Goal: Information Seeking & Learning: Learn about a topic

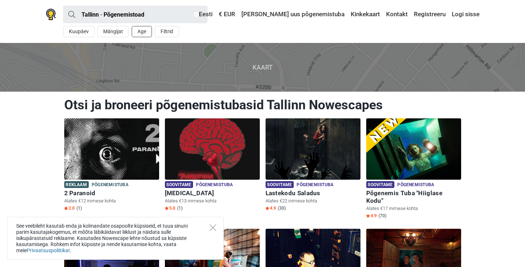
click at [141, 33] on button "Age" at bounding box center [142, 31] width 20 height 11
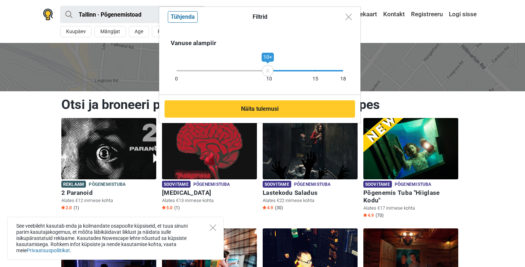
drag, startPoint x: 344, startPoint y: 71, endPoint x: 268, endPoint y: 74, distance: 76.2
click at [268, 74] on div "10+" at bounding box center [268, 71] width 12 height 12
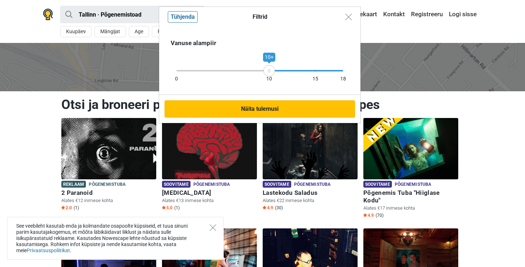
click at [247, 109] on button "Näita tulemusi" at bounding box center [259, 108] width 190 height 17
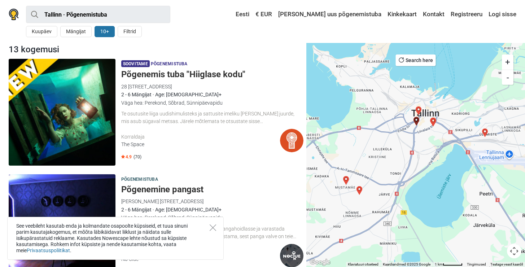
scroll to position [1, 0]
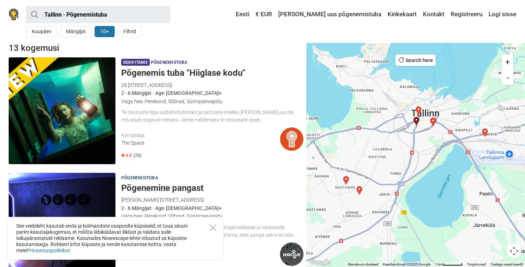
click at [181, 118] on div "Te osutusite liiga uudishimulisteks ja sattusite imeliku võõra maja juurde, mis…" at bounding box center [212, 116] width 182 height 15
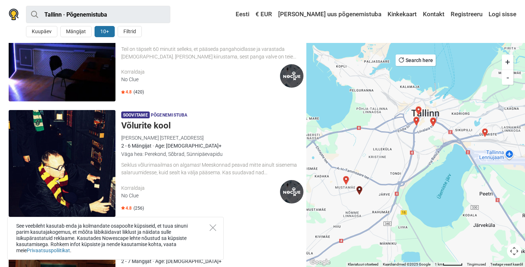
scroll to position [231, 0]
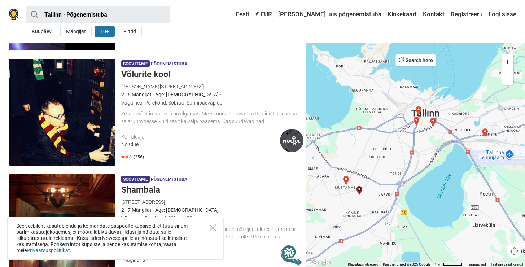
click at [145, 76] on h5 "Võlurite kool" at bounding box center [212, 74] width 182 height 10
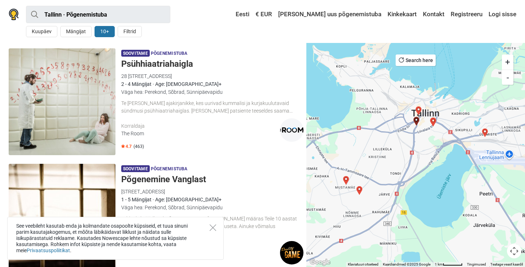
scroll to position [590, 0]
click at [161, 63] on h5 "Psühhiaatriahaigla" at bounding box center [212, 64] width 182 height 10
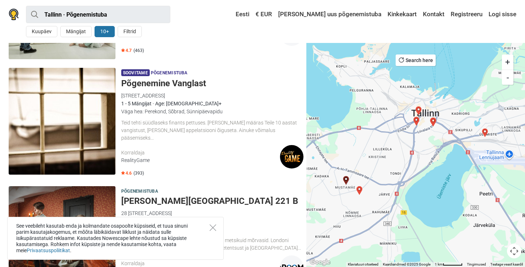
scroll to position [688, 0]
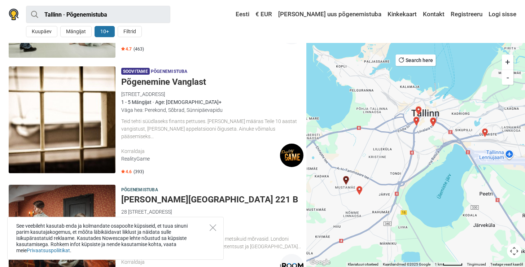
click at [181, 83] on h5 "Põgenemine Vanglast" at bounding box center [212, 82] width 182 height 10
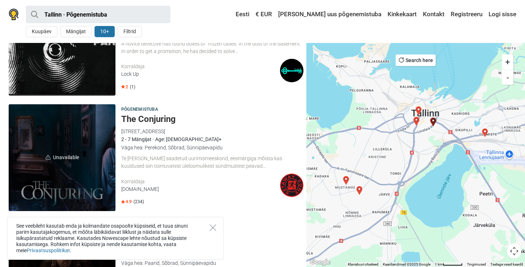
scroll to position [1115, 0]
click at [164, 114] on h5 "The Conjuring" at bounding box center [212, 119] width 182 height 10
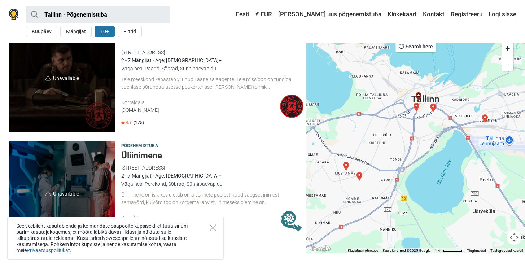
scroll to position [1311, 0]
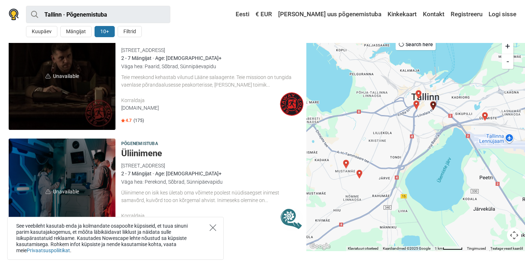
click at [210, 227] on icon "Close" at bounding box center [213, 227] width 6 height 6
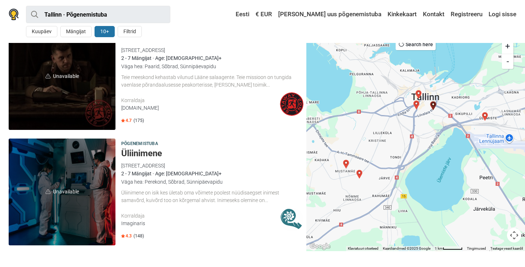
click at [138, 150] on h5 "Üliinimene" at bounding box center [212, 153] width 182 height 10
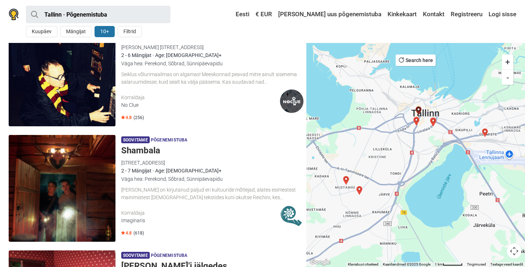
scroll to position [227, 0]
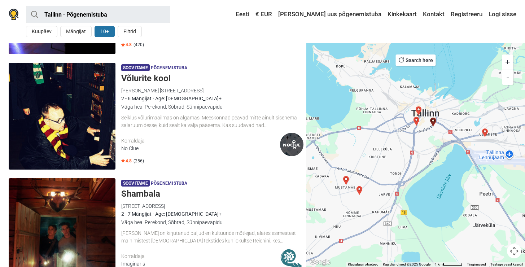
click at [153, 193] on h5 "Shambala" at bounding box center [212, 194] width 182 height 10
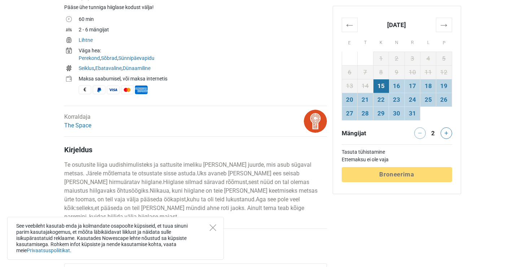
scroll to position [311, 0]
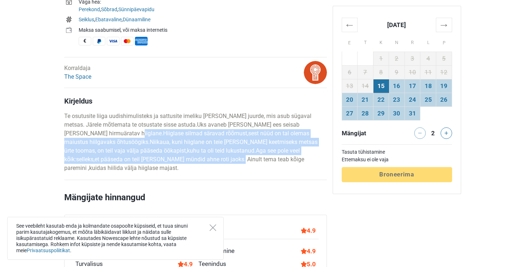
drag, startPoint x: 102, startPoint y: 131, endPoint x: 195, endPoint y: 160, distance: 96.7
click at [195, 160] on p "Te osutusite liiga uudishimulisteks ja sattusite imeliku võõra maja juurde, mis…" at bounding box center [195, 142] width 263 height 61
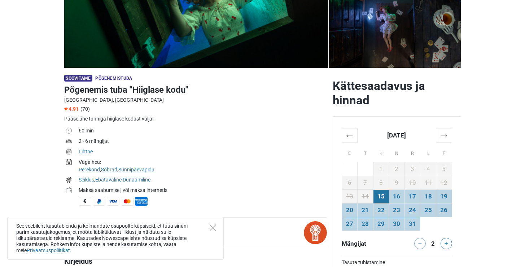
scroll to position [195, 0]
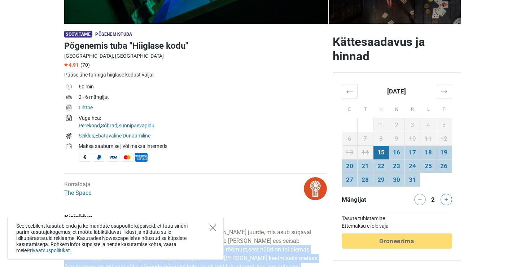
click at [214, 228] on icon "Close" at bounding box center [213, 227] width 6 height 6
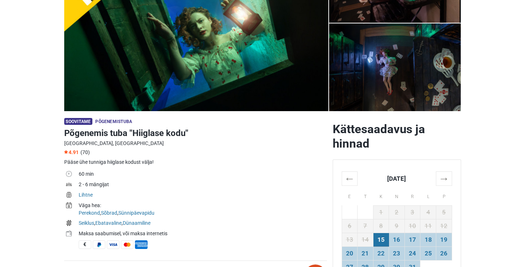
scroll to position [139, 0]
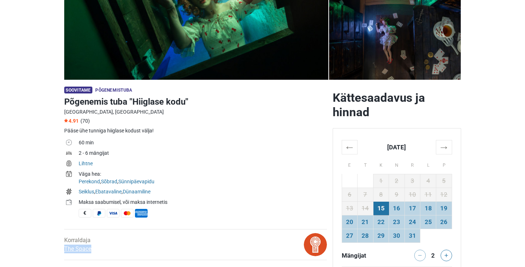
drag, startPoint x: 103, startPoint y: 250, endPoint x: 64, endPoint y: 250, distance: 39.3
click at [64, 250] on div "Korraldaja The Space" at bounding box center [150, 244] width 179 height 23
copy link "The Space"
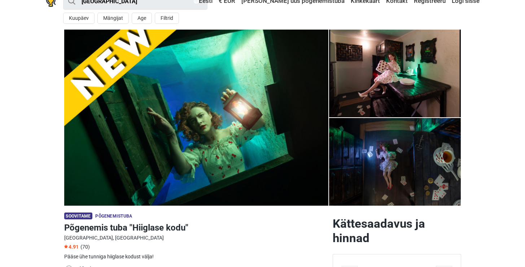
scroll to position [0, 0]
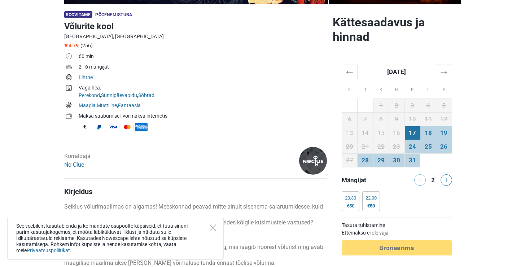
scroll to position [253, 0]
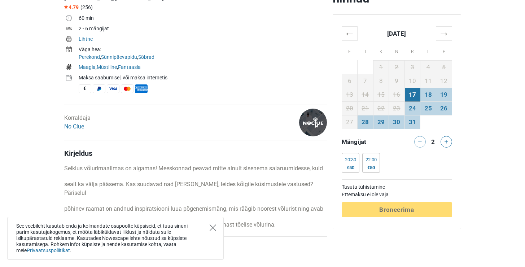
click at [210, 227] on icon "Close" at bounding box center [213, 227] width 6 height 6
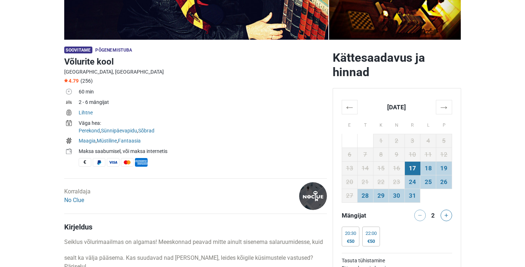
scroll to position [180, 0]
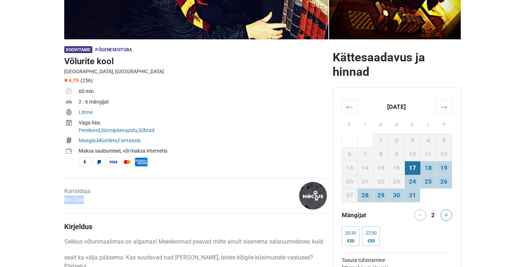
drag, startPoint x: 87, startPoint y: 201, endPoint x: 79, endPoint y: 203, distance: 8.2
click at [63, 203] on div "Korraldaja No Clue" at bounding box center [150, 196] width 179 height 28
copy link "No Clue"
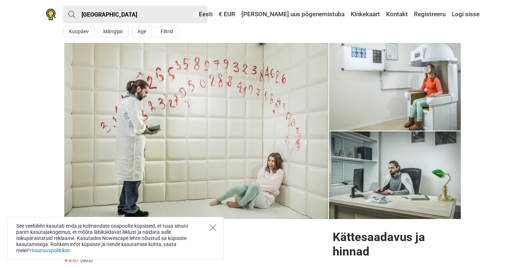
click at [212, 229] on icon "Close" at bounding box center [213, 227] width 6 height 6
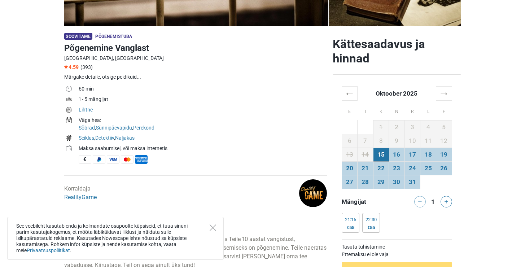
scroll to position [233, 0]
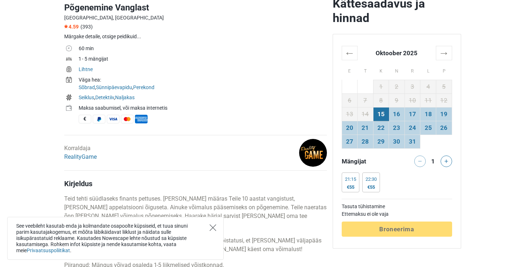
click at [212, 228] on icon "Close" at bounding box center [213, 227] width 6 height 6
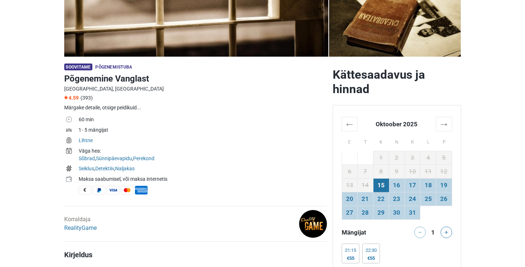
scroll to position [194, 0]
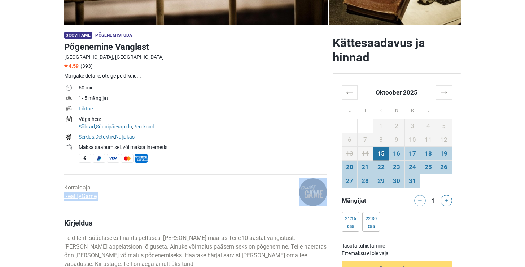
drag, startPoint x: 134, startPoint y: 195, endPoint x: 69, endPoint y: 197, distance: 65.3
click at [69, 197] on div "Korraldaja RealityGame" at bounding box center [150, 192] width 179 height 28
drag, startPoint x: 137, startPoint y: 202, endPoint x: 134, endPoint y: 203, distance: 3.6
click at [135, 203] on div "Korraldaja RealityGame" at bounding box center [150, 192] width 179 height 28
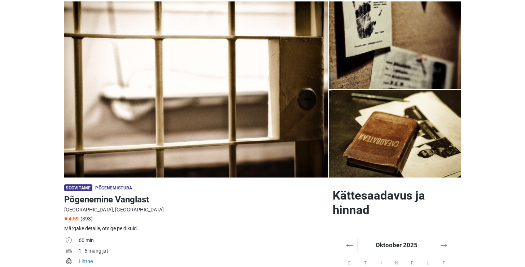
scroll to position [0, 0]
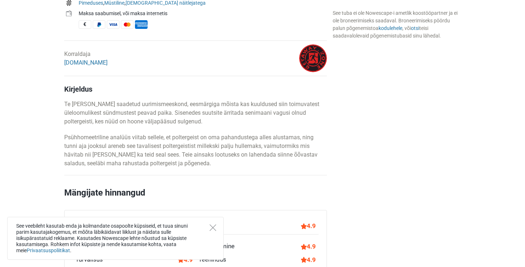
scroll to position [338, 0]
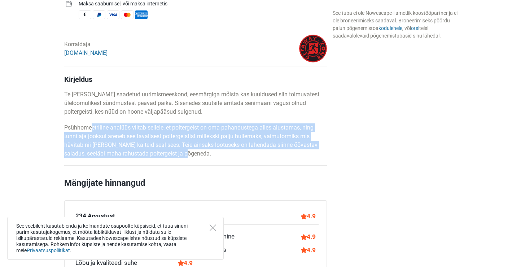
drag, startPoint x: 92, startPoint y: 128, endPoint x: 176, endPoint y: 151, distance: 87.8
click at [176, 151] on p "Psühhomeetriline analüüs viitab sellele, et poltergeist on oma pahandustega all…" at bounding box center [195, 140] width 263 height 35
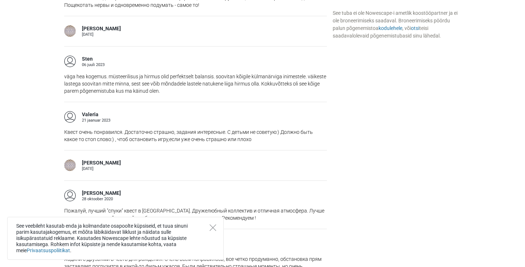
scroll to position [739, 0]
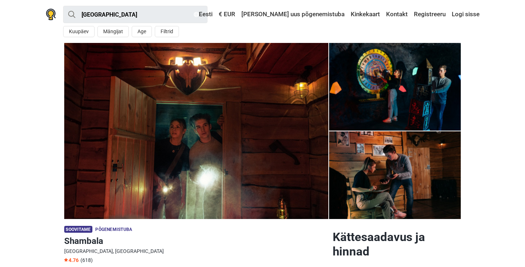
scroll to position [141, 0]
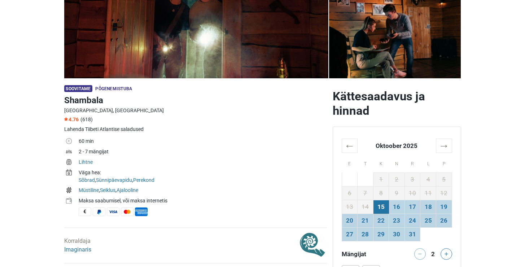
click at [77, 102] on h1 "Shambala" at bounding box center [195, 100] width 263 height 13
copy h1 "Shambala"
click at [258, 159] on td "Lihtne" at bounding box center [203, 163] width 248 height 10
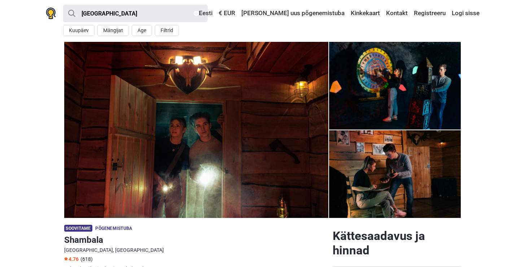
scroll to position [1, 0]
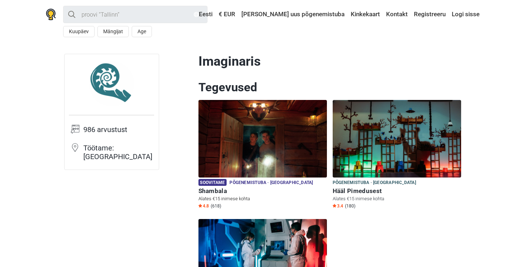
click at [273, 182] on span "Põgenemistuba · Tallinn" at bounding box center [270, 183] width 83 height 8
